Goal: Find specific page/section: Find specific page/section

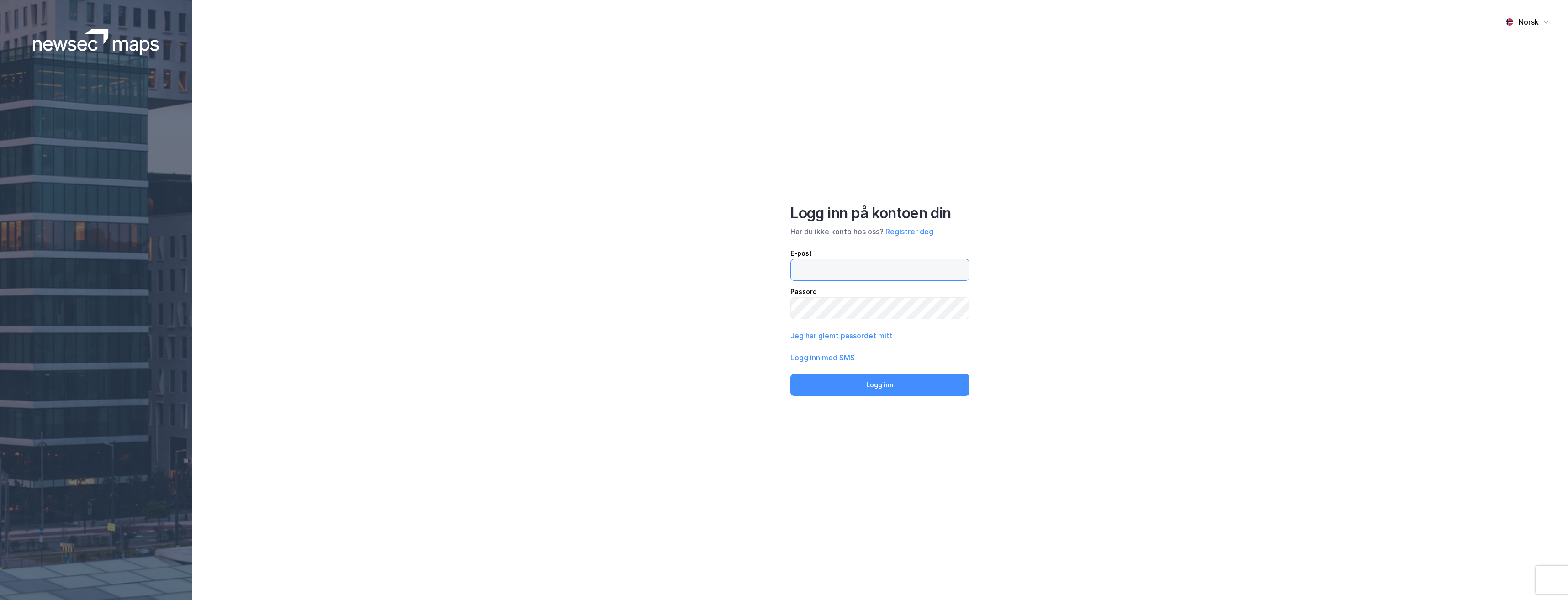
click at [834, 266] on input "email" at bounding box center [880, 269] width 178 height 21
click at [790, 374] on button "Logg inn" at bounding box center [880, 385] width 179 height 22
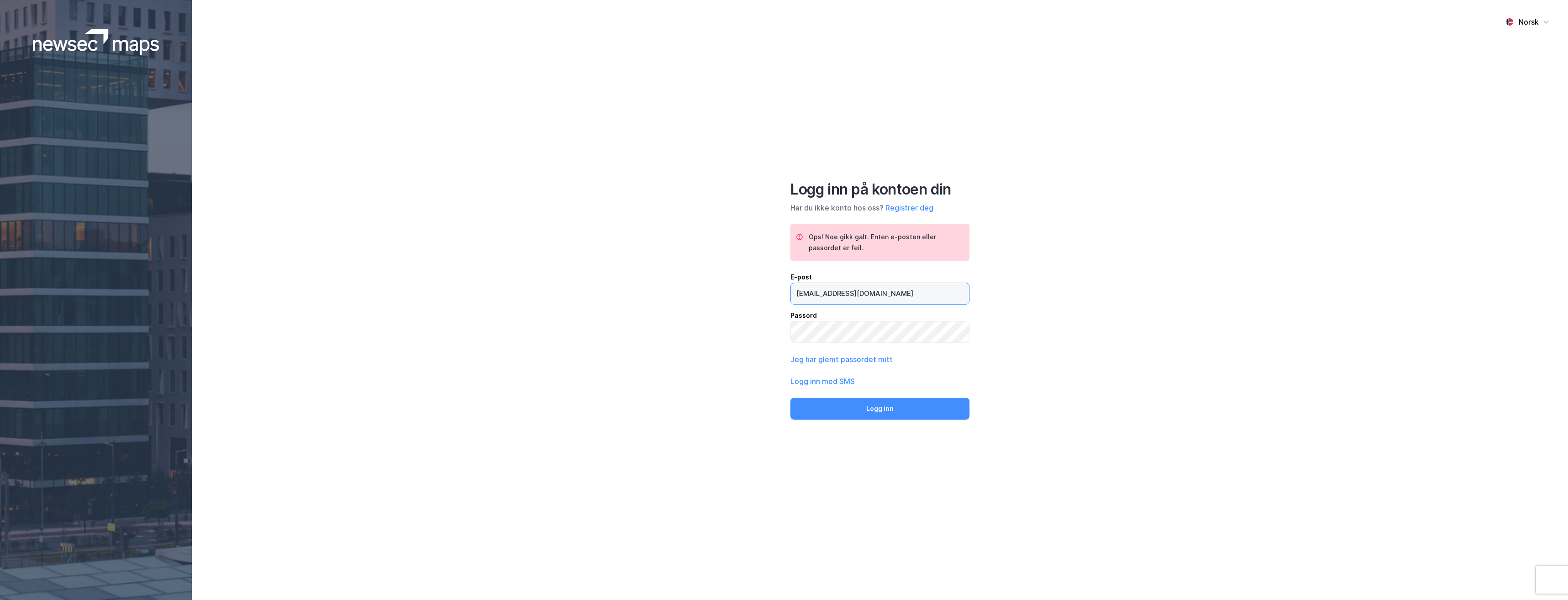
click at [911, 297] on input "[EMAIL_ADDRESS][DOMAIN_NAME]" at bounding box center [880, 293] width 178 height 21
drag, startPoint x: 911, startPoint y: 297, endPoint x: 850, endPoint y: 297, distance: 61.0
click at [850, 297] on input "[EMAIL_ADDRESS][DOMAIN_NAME]" at bounding box center [880, 293] width 178 height 21
type input "[EMAIL_ADDRESS][DOMAIN_NAME]"
click at [790, 401] on button "Logg inn" at bounding box center [880, 412] width 179 height 22
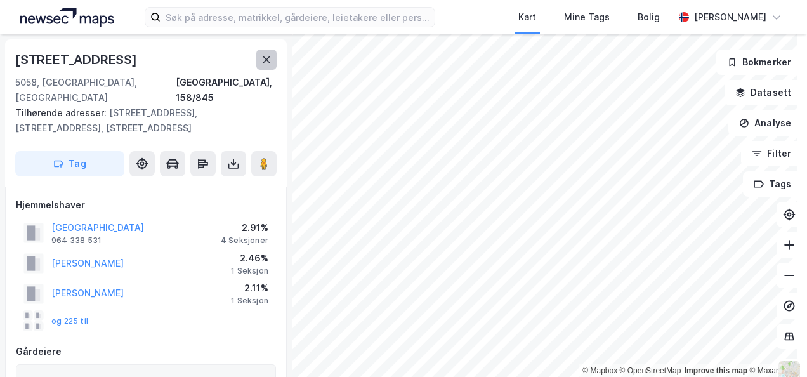
click at [266, 64] on icon at bounding box center [266, 60] width 10 height 10
